Goal: Complete application form

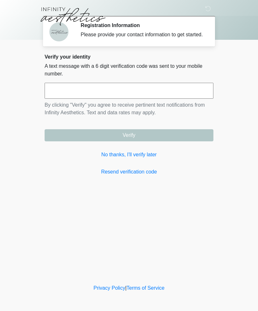
click at [132, 94] on input "text" at bounding box center [129, 91] width 169 height 16
type input "******"
click at [171, 139] on button "Verify" at bounding box center [129, 135] width 169 height 12
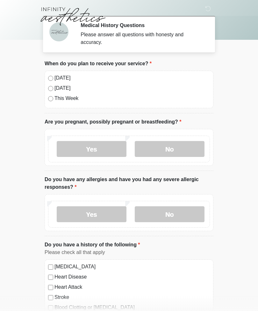
click at [190, 149] on label "No" at bounding box center [170, 149] width 70 height 16
click at [183, 216] on label "No" at bounding box center [170, 214] width 70 height 16
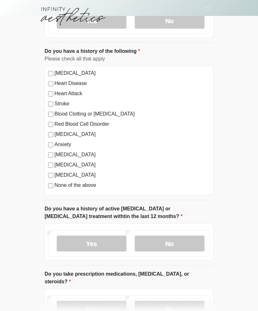
scroll to position [211, 0]
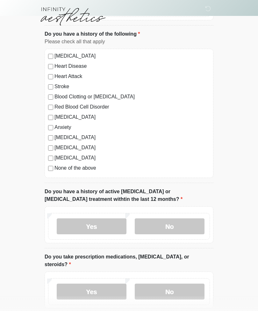
click at [196, 220] on label "No" at bounding box center [170, 227] width 70 height 16
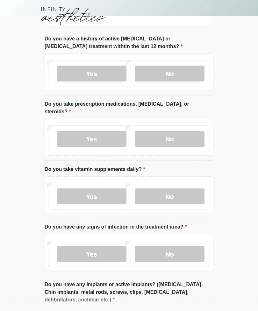
click at [191, 131] on label "No" at bounding box center [170, 139] width 70 height 16
click at [182, 189] on label "No" at bounding box center [170, 197] width 70 height 16
click at [188, 248] on label "No" at bounding box center [170, 254] width 70 height 16
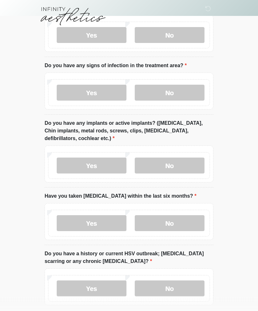
scroll to position [526, 0]
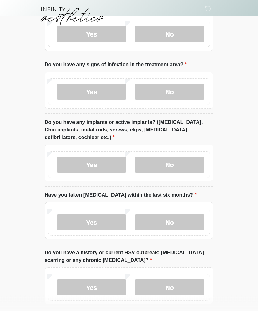
click at [197, 161] on label "No" at bounding box center [170, 165] width 70 height 16
click at [182, 215] on label "No" at bounding box center [170, 222] width 70 height 16
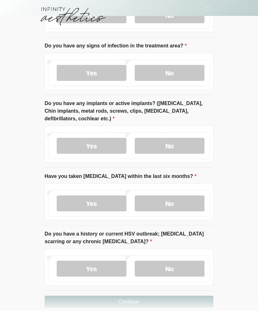
scroll to position [547, 0]
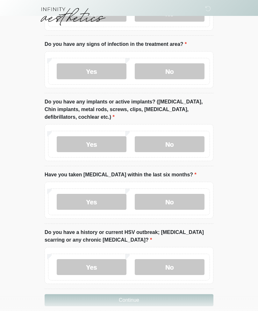
click at [194, 259] on label "No" at bounding box center [170, 267] width 70 height 16
click at [179, 294] on button "Continue" at bounding box center [129, 300] width 169 height 12
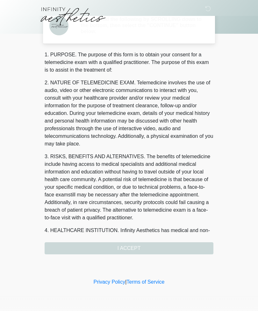
scroll to position [0, 0]
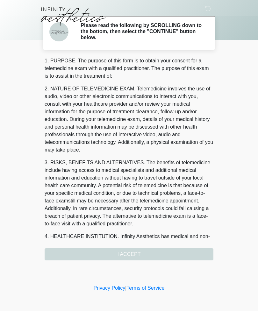
click at [140, 250] on div "1. PURPOSE. The purpose of this form is to obtain your consent for a telemedici…" at bounding box center [129, 159] width 169 height 204
click at [157, 254] on div "1. PURPOSE. The purpose of this form is to obtain your consent for a telemedici…" at bounding box center [129, 159] width 169 height 204
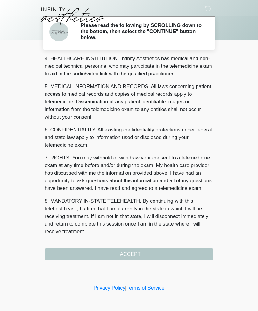
scroll to position [186, 0]
click at [146, 256] on button "I ACCEPT" at bounding box center [129, 254] width 169 height 12
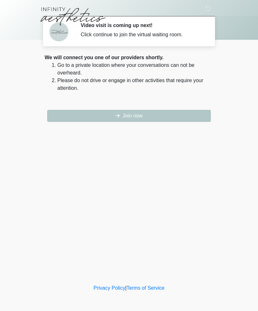
click at [170, 118] on button "Join now" at bounding box center [129, 116] width 164 height 12
